Goal: Information Seeking & Learning: Learn about a topic

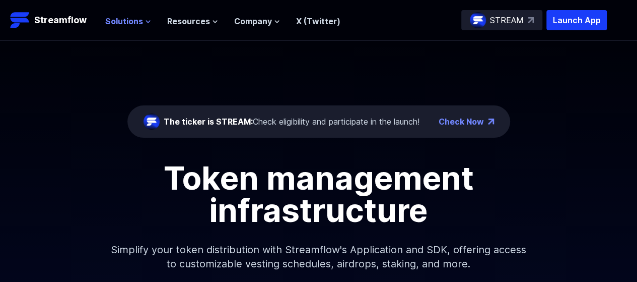
click at [145, 22] on icon at bounding box center [148, 22] width 6 height 6
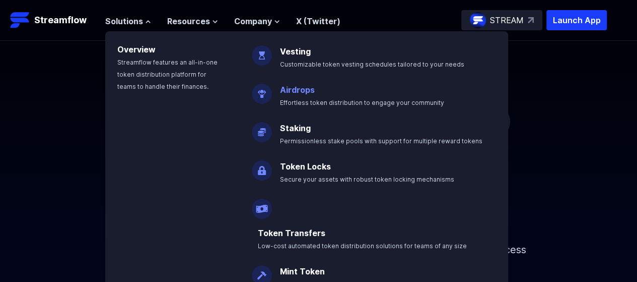
click at [298, 90] on link "Airdrops" at bounding box center [297, 90] width 35 height 10
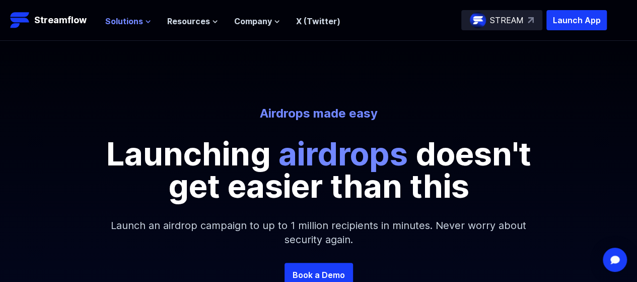
click at [143, 19] on button "Solutions" at bounding box center [128, 21] width 46 height 12
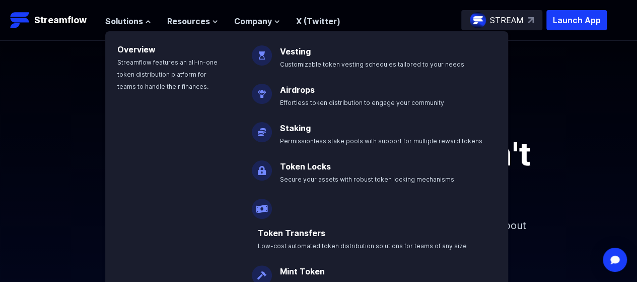
click at [307, 123] on link "Staking" at bounding box center [295, 128] width 31 height 10
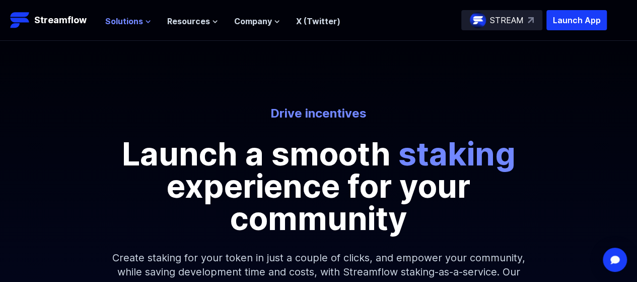
click at [149, 18] on button "Solutions" at bounding box center [128, 21] width 46 height 12
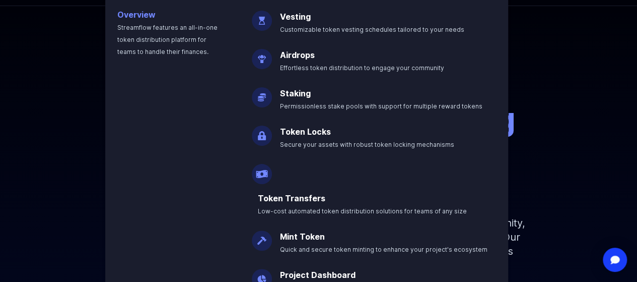
scroll to position [50, 0]
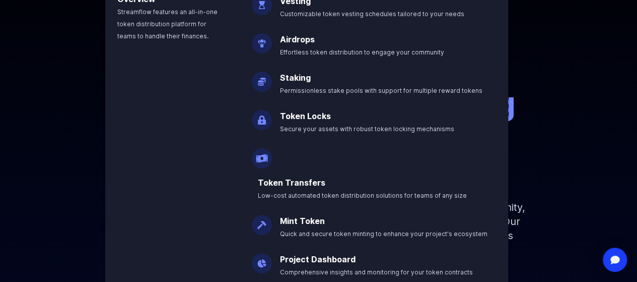
click at [104, 87] on p "Launch a smooth staking experience for your community" at bounding box center [318, 135] width 453 height 97
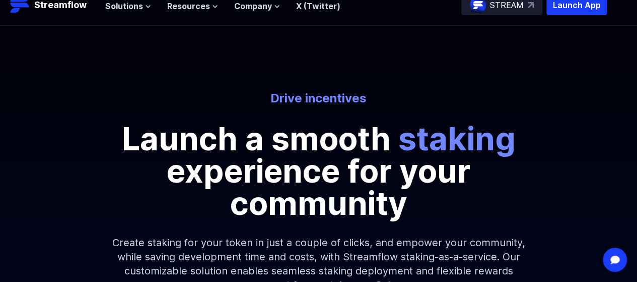
scroll to position [0, 0]
